Goal: Check status: Check status

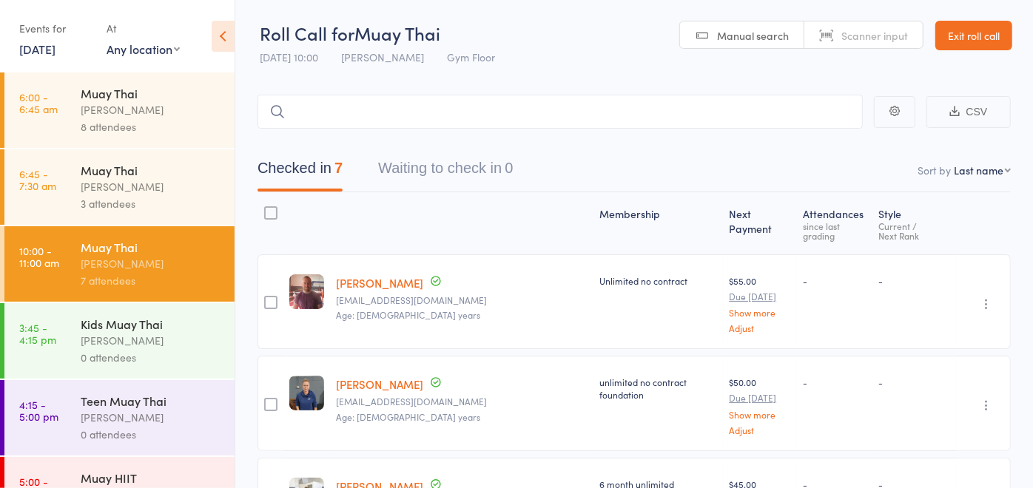
click at [172, 363] on div "0 attendees" at bounding box center [151, 357] width 141 height 17
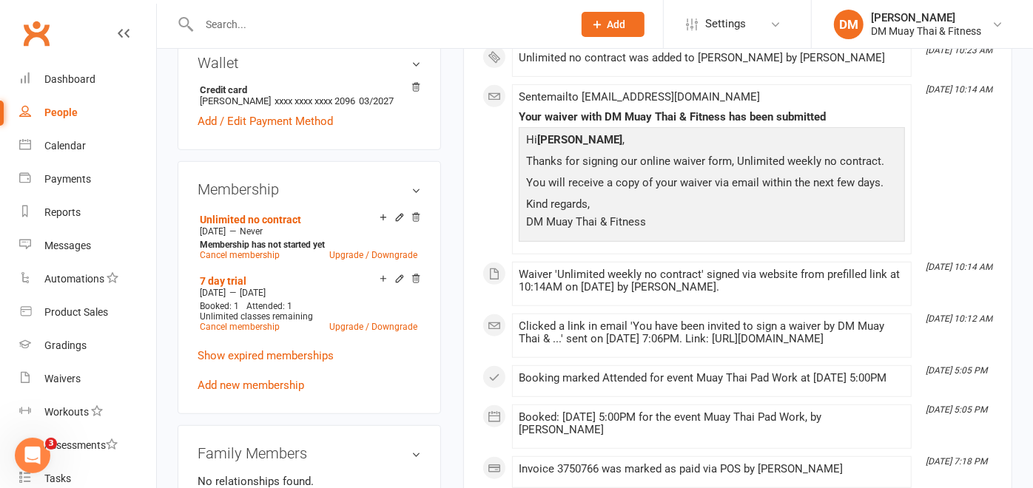
scroll to position [82, 0]
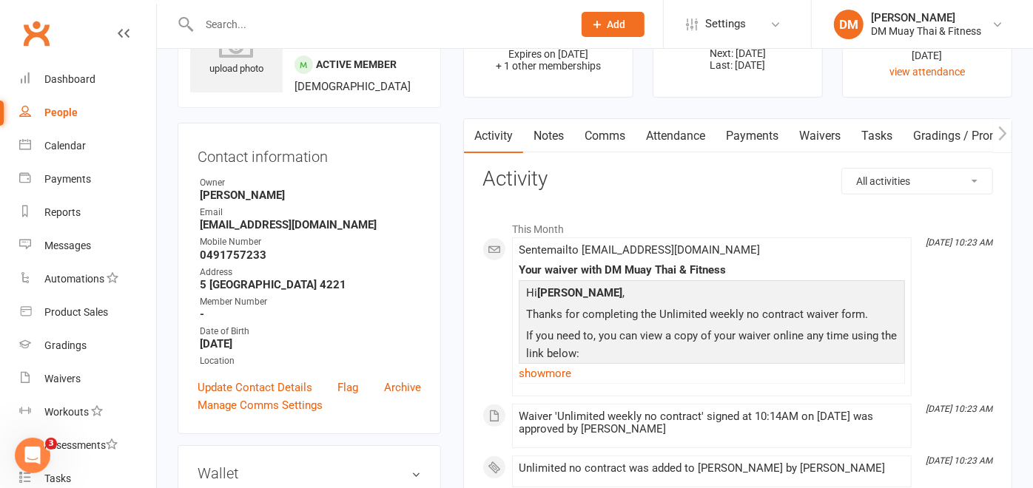
click at [771, 134] on link "Payments" at bounding box center [751, 136] width 73 height 34
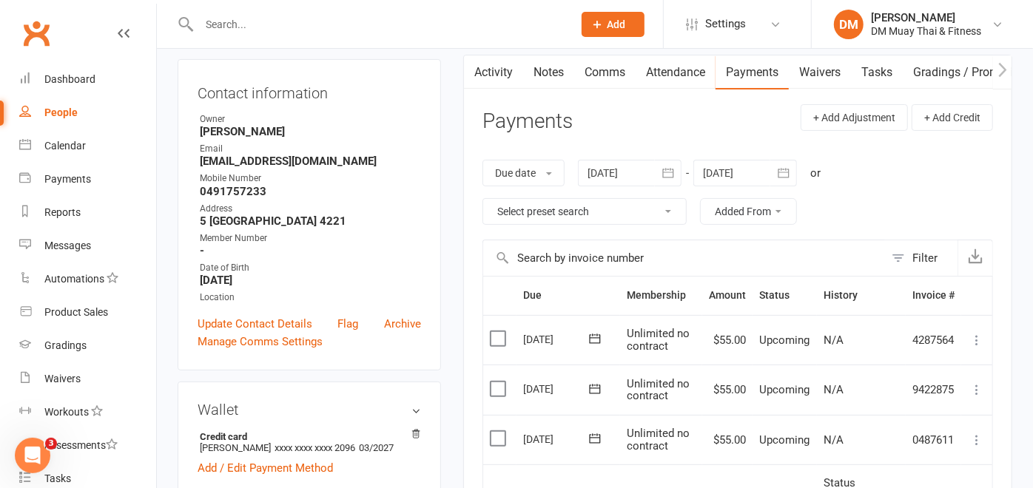
scroll to position [328, 0]
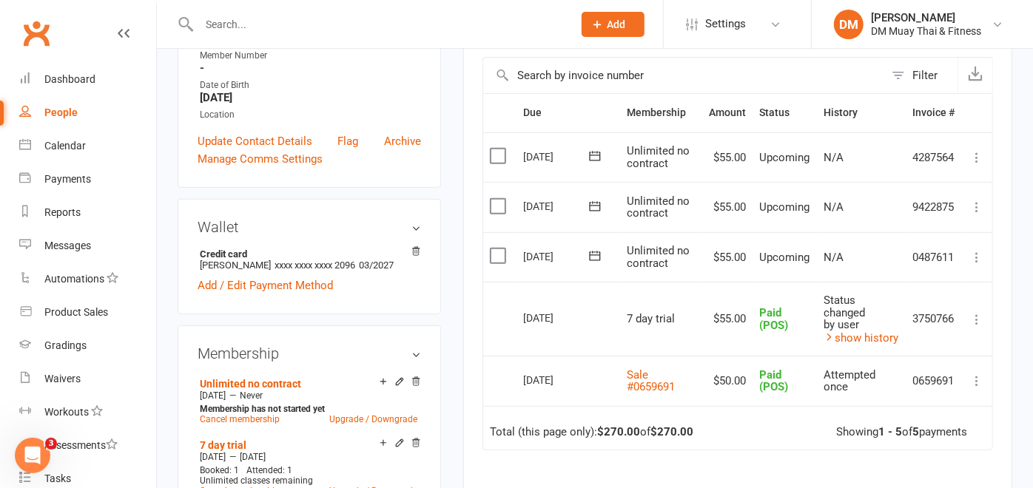
click at [602, 255] on icon at bounding box center [594, 256] width 15 height 15
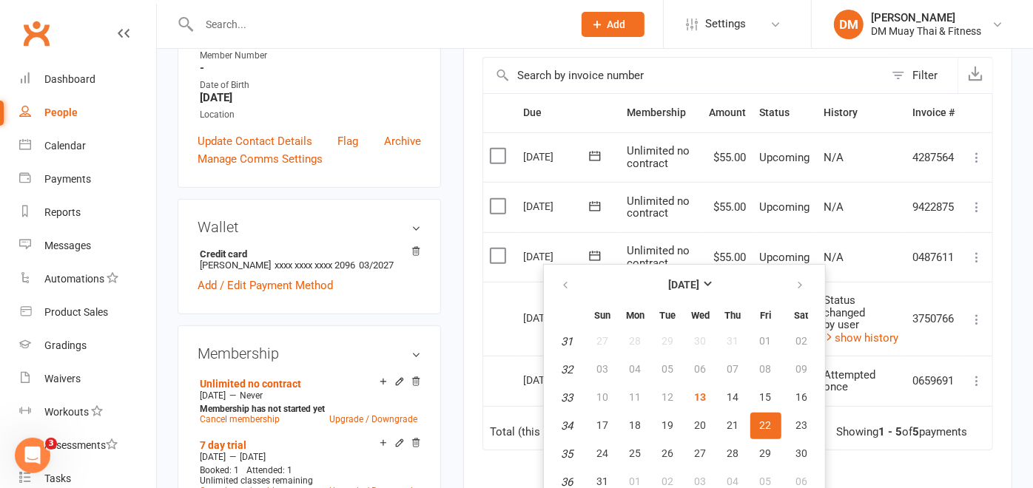
click at [461, 311] on main "✓ Memberships 7 day trial Expires on [DATE] + 1 other memberships $ Balance $0.…" at bounding box center [737, 210] width 571 height 938
